Goal: Entertainment & Leisure: Consume media (video, audio)

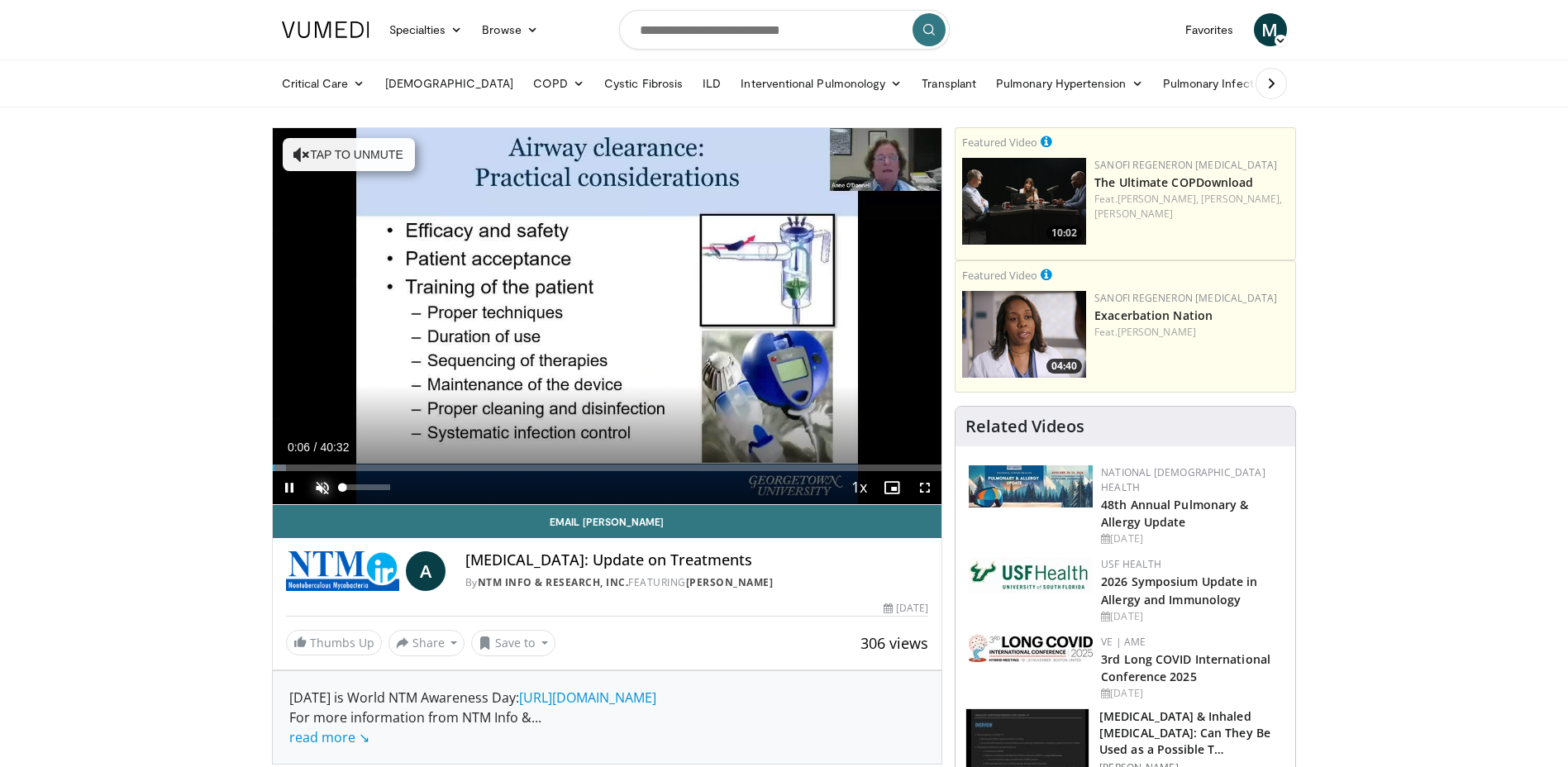
click at [318, 488] on span "Video Player" at bounding box center [322, 487] width 33 height 33
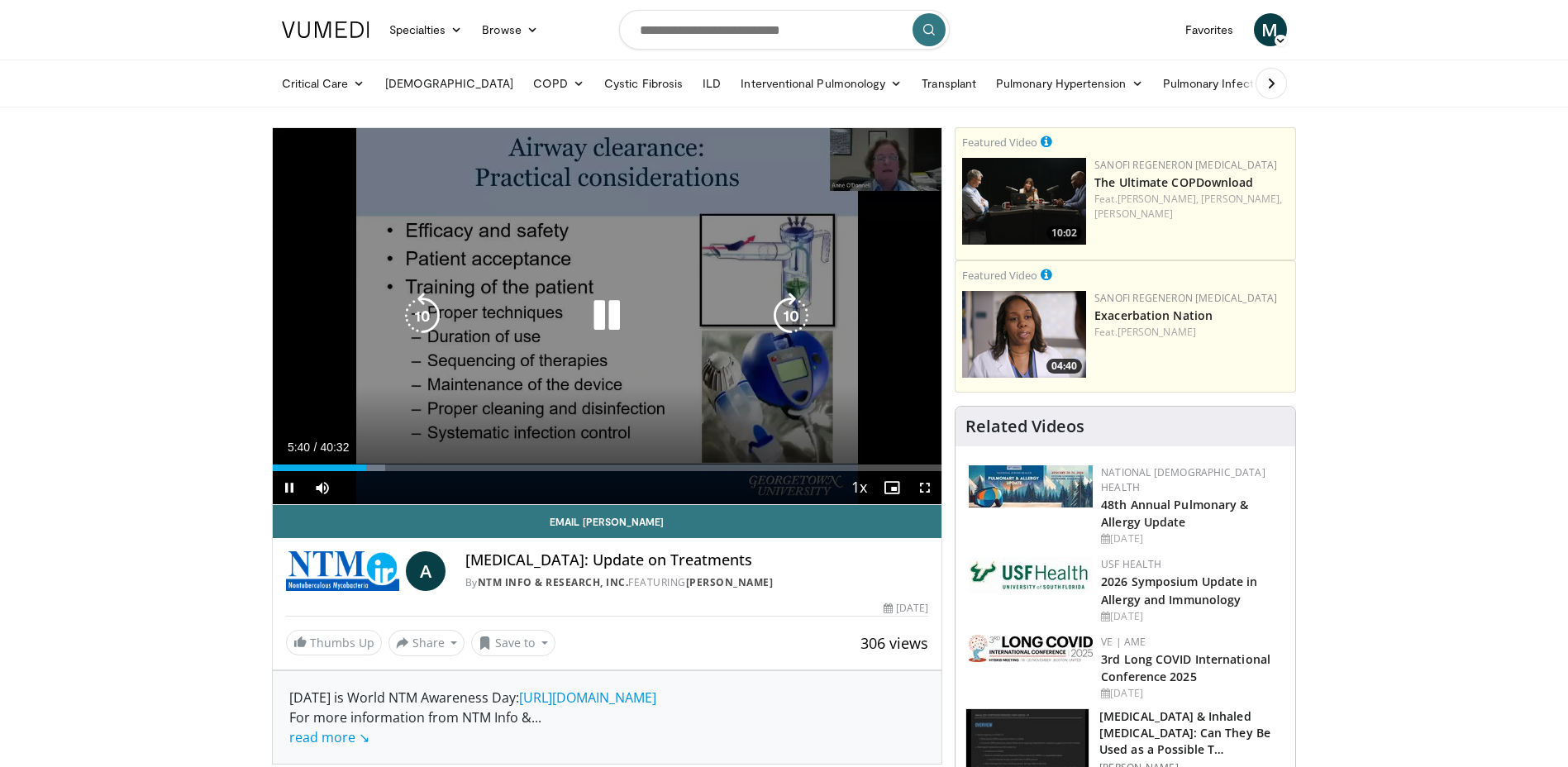
click at [461, 379] on div "10 seconds Tap to unmute" at bounding box center [608, 316] width 670 height 376
click at [595, 314] on icon "Video Player" at bounding box center [607, 316] width 46 height 46
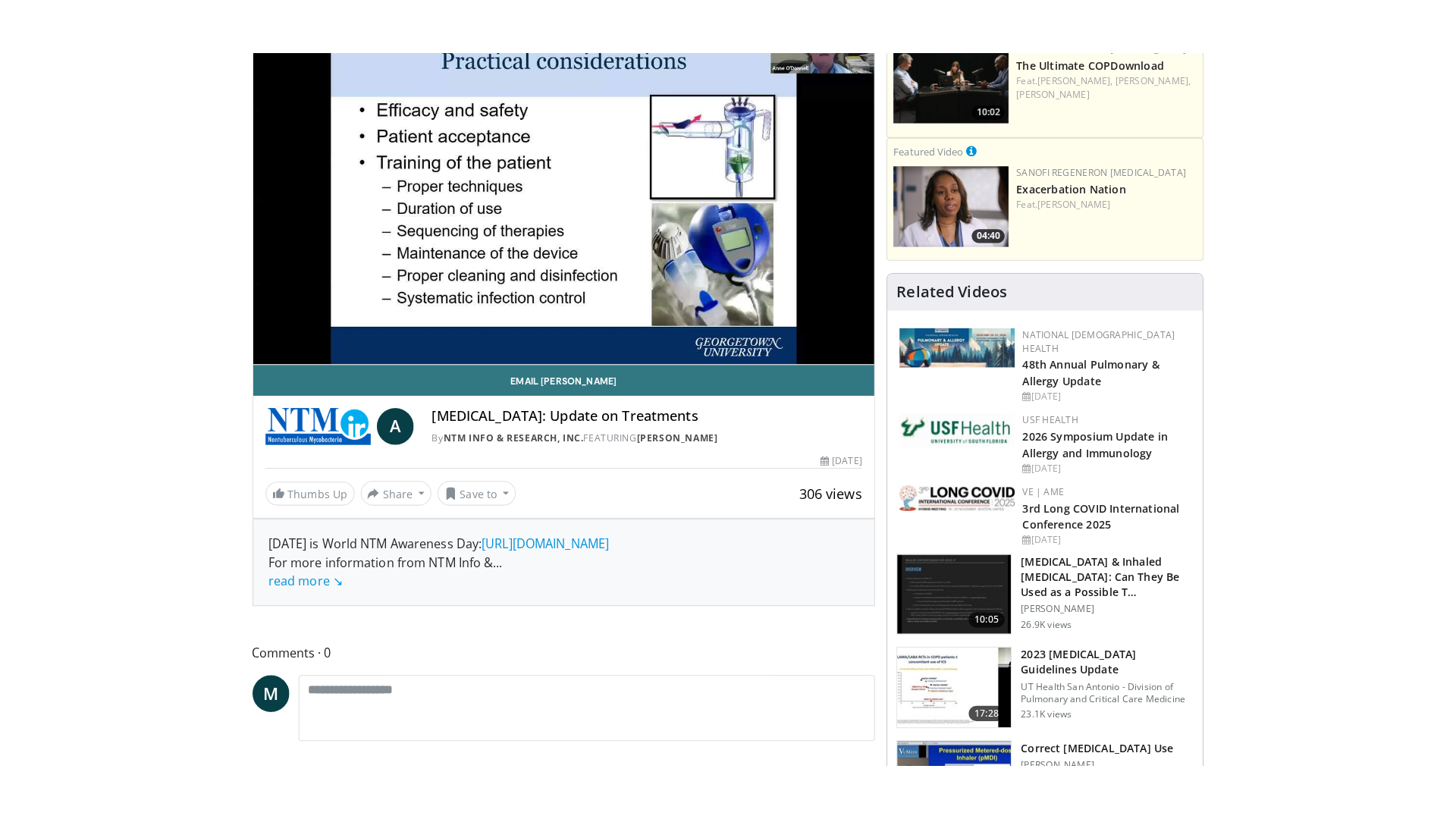
scroll to position [152, 0]
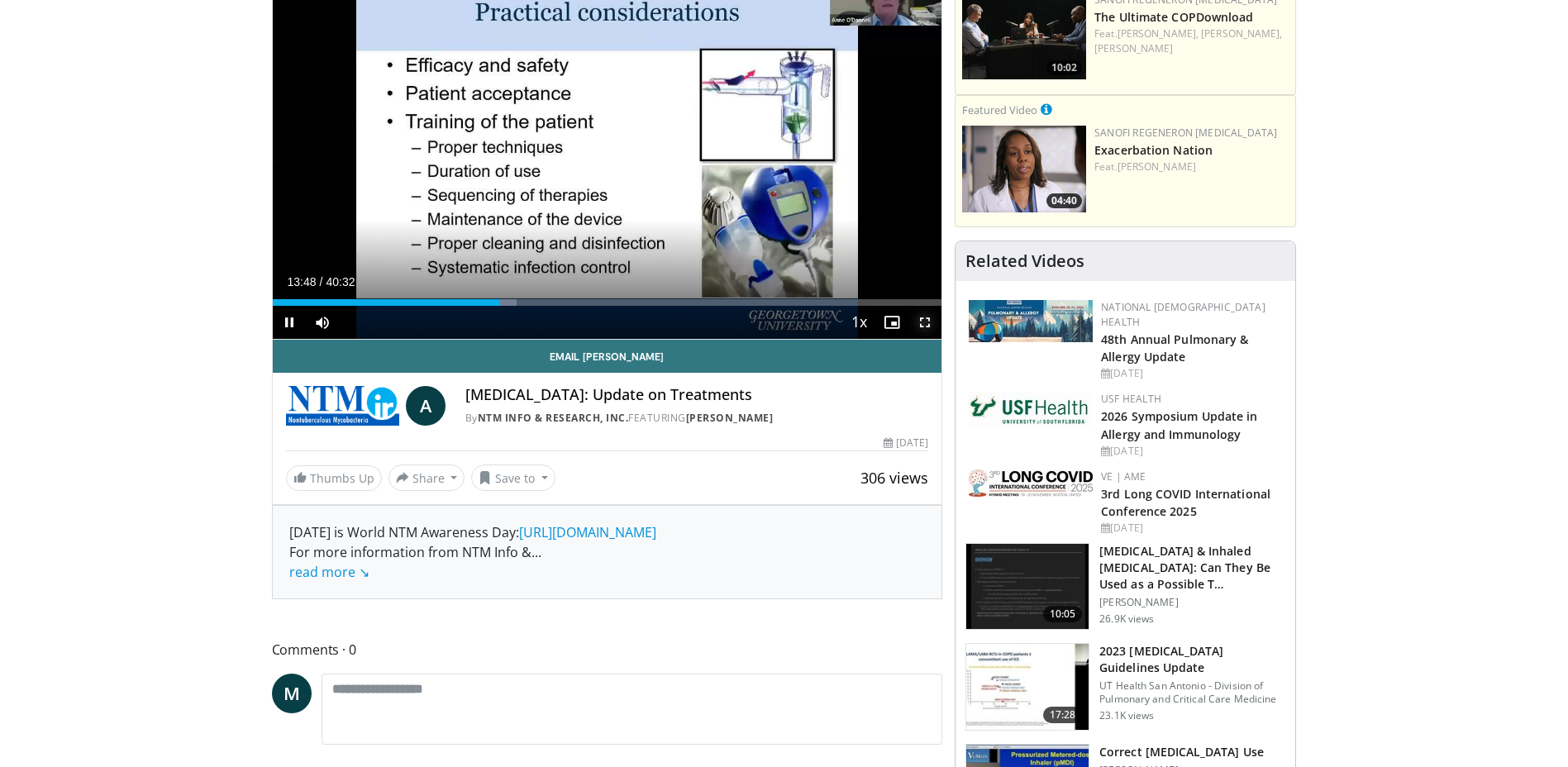
click at [927, 316] on span "Video Player" at bounding box center [925, 322] width 33 height 33
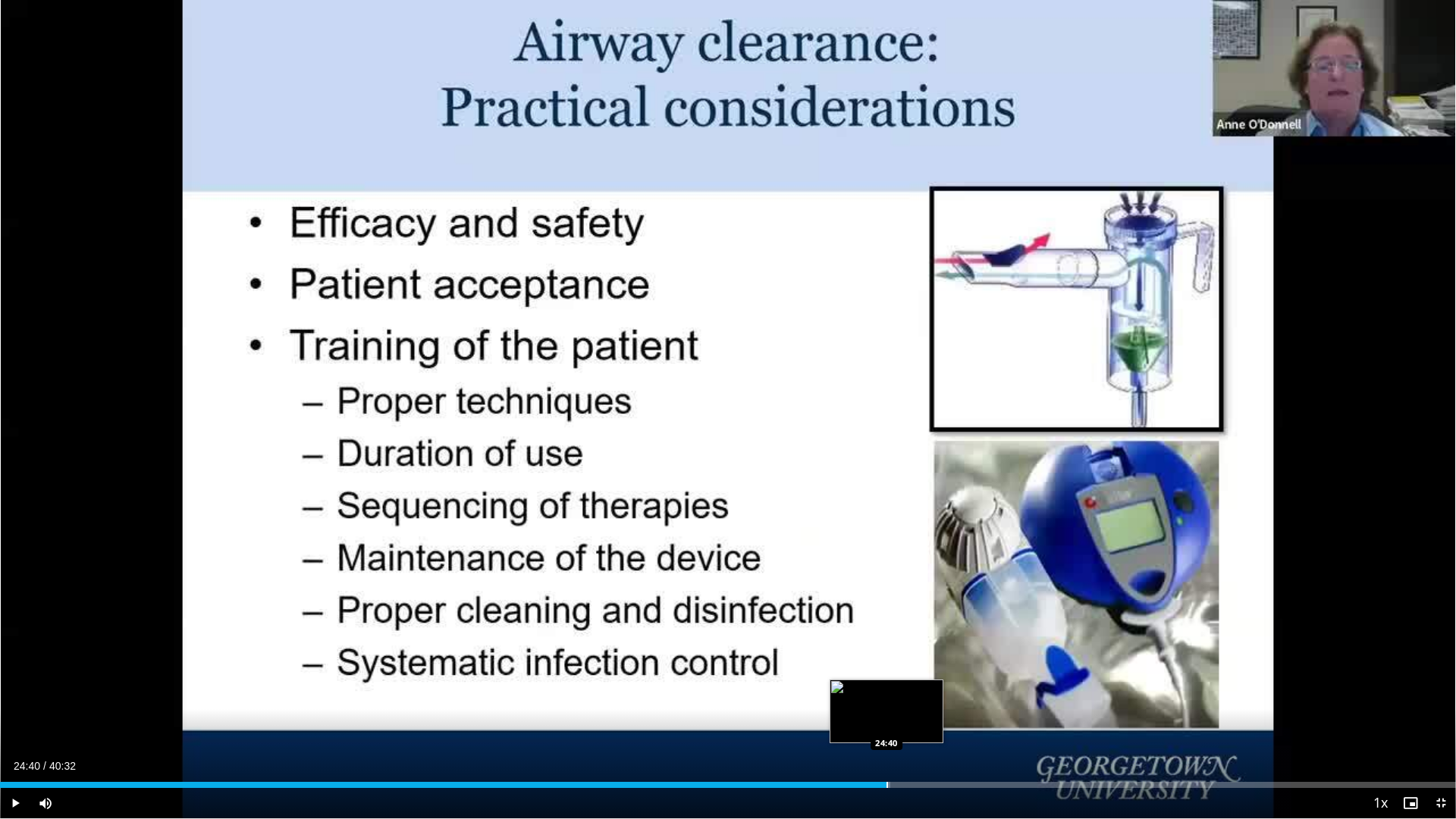
click at [886, 703] on div "Progress Bar" at bounding box center [887, 785] width 2 height 6
click at [824, 703] on div "Progress Bar" at bounding box center [825, 785] width 2 height 6
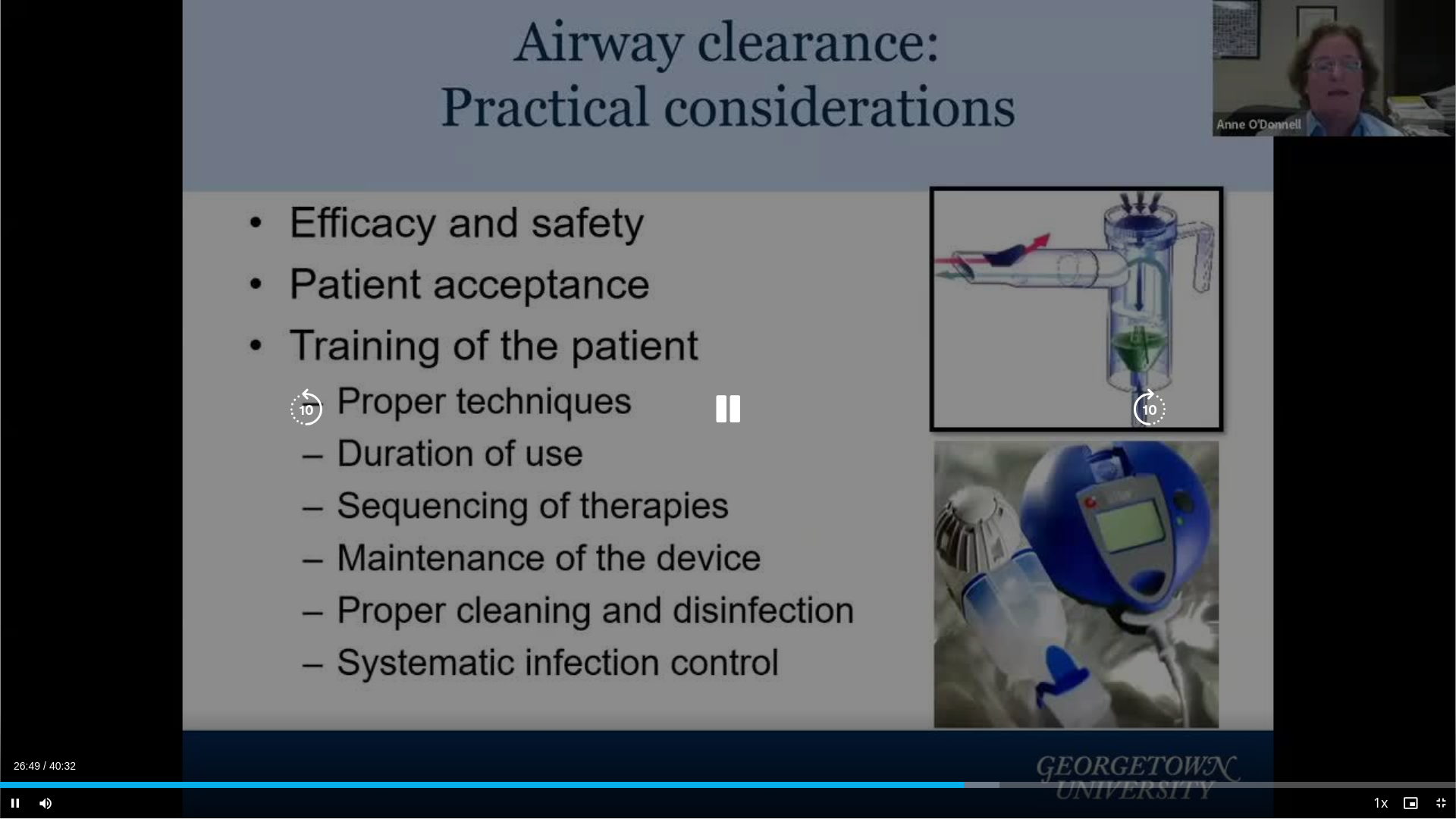
click at [717, 412] on icon "Video Player" at bounding box center [728, 410] width 43 height 43
click at [1230, 231] on div "10 seconds Tap to unmute" at bounding box center [728, 409] width 1456 height 818
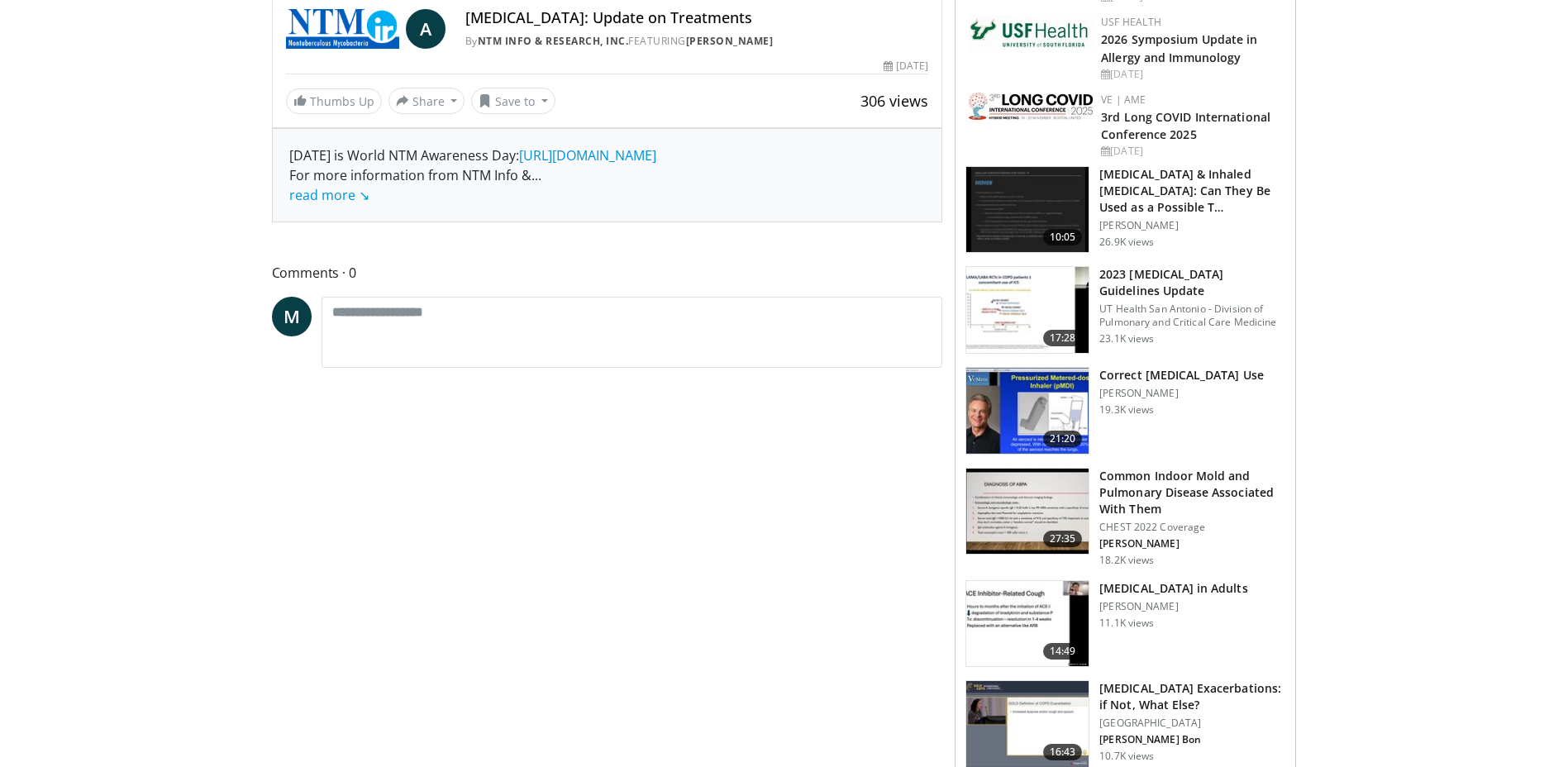
scroll to position [46, 0]
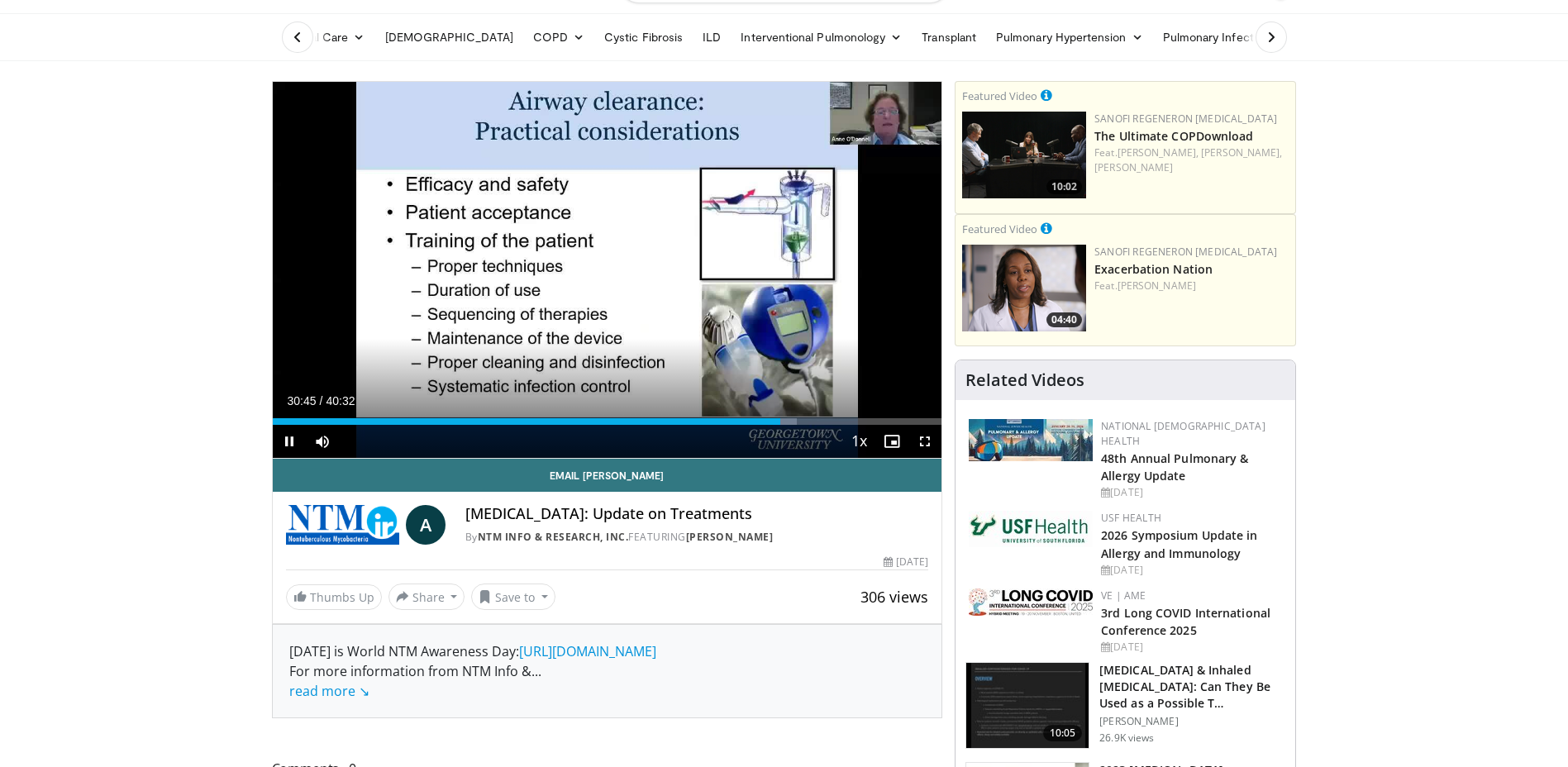
click at [550, 269] on div "10 seconds Tap to unmute" at bounding box center [608, 269] width 670 height 376
